Goal: Navigation & Orientation: Find specific page/section

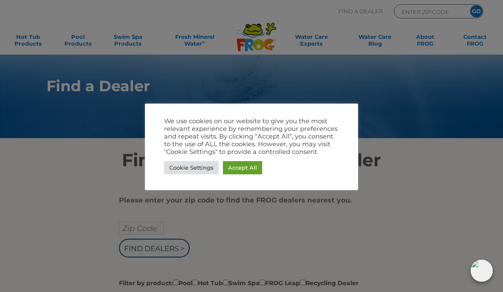
click at [247, 169] on link "Accept All" at bounding box center [242, 167] width 39 height 13
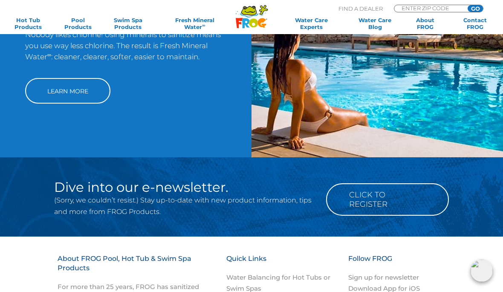
scroll to position [657, 0]
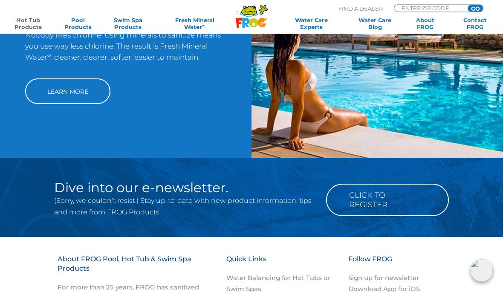
click at [32, 26] on link "Hot Tub Products" at bounding box center [28, 24] width 39 height 14
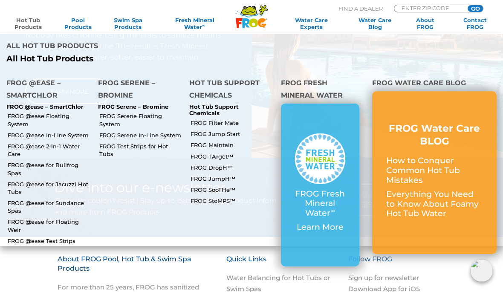
click at [83, 112] on link "FROG @ease Floating System" at bounding box center [50, 119] width 84 height 15
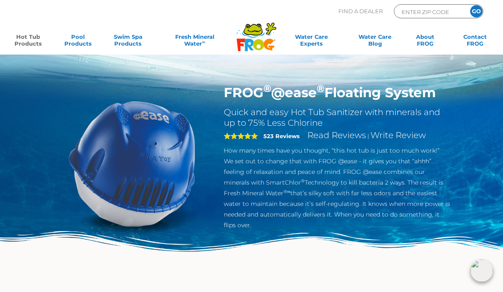
click at [444, 16] on input "ENTER ZIP CODE" at bounding box center [429, 12] width 58 height 10
type input "ENTER ZIP CODE"
click at [432, 16] on input "Zip Code Form" at bounding box center [429, 12] width 58 height 10
type input "43204"
click at [477, 11] on input "GO" at bounding box center [476, 11] width 12 height 12
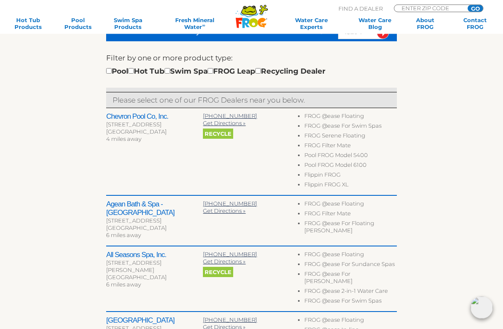
scroll to position [244, 0]
click at [145, 69] on div "Pool Hot Tub Swim Spa FROG Leap Recycling Dealer" at bounding box center [215, 71] width 219 height 11
click at [134, 72] on input "checkbox" at bounding box center [131, 71] width 6 height 6
checkbox input "true"
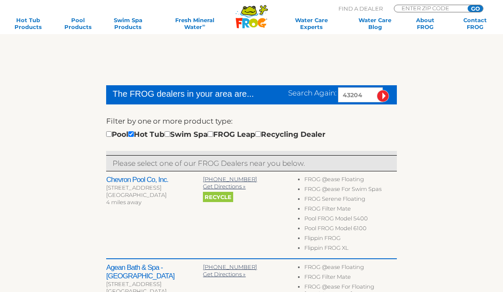
scroll to position [181, 0]
